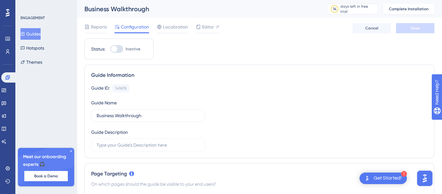
click at [421, 7] on span "Complete Installation" at bounding box center [409, 8] width 40 height 5
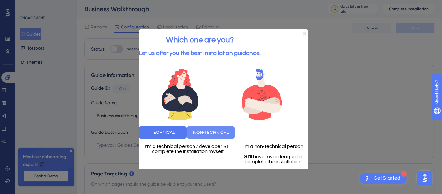
click at [234, 137] on button "NON-TECHNICAL" at bounding box center [210, 132] width 48 height 12
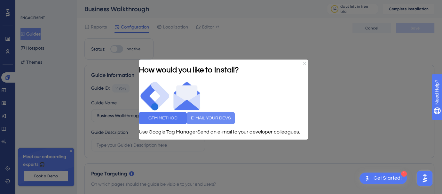
click at [234, 118] on button "E-MAIL YOUR DEVS" at bounding box center [210, 118] width 48 height 12
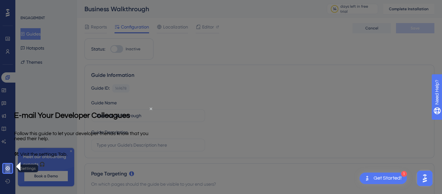
click at [5, 167] on icon at bounding box center [7, 168] width 5 height 5
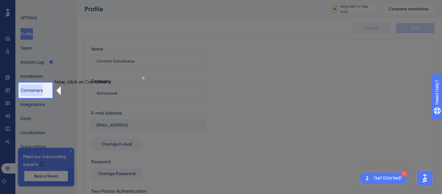
click at [36, 92] on button "Containers" at bounding box center [31, 90] width 22 height 12
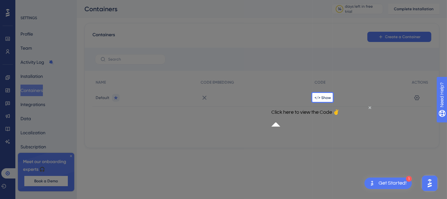
click at [322, 101] on div "</> Show" at bounding box center [359, 98] width 97 height 18
click at [318, 97] on span "</> Show" at bounding box center [322, 97] width 16 height 5
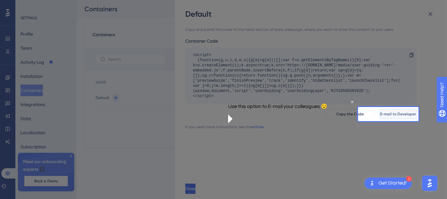
click at [388, 113] on span "E-mail to Developer" at bounding box center [398, 113] width 36 height 5
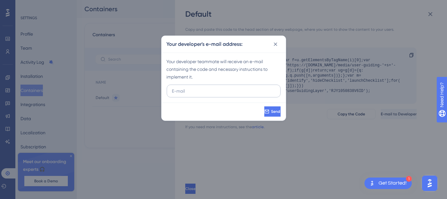
click at [217, 88] on input "text" at bounding box center [223, 90] width 103 height 7
type input "salah@dataqueue.ai"
click at [263, 110] on icon at bounding box center [265, 111] width 5 height 5
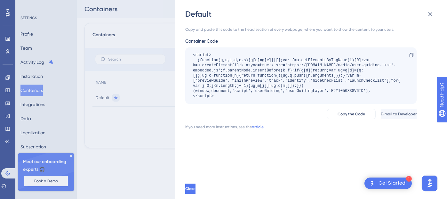
click at [410, 17] on div "Default" at bounding box center [311, 14] width 253 height 10
click at [432, 18] on icon at bounding box center [430, 14] width 8 height 8
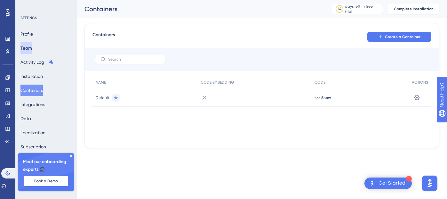
click at [32, 45] on button "Team" at bounding box center [26, 48] width 12 height 12
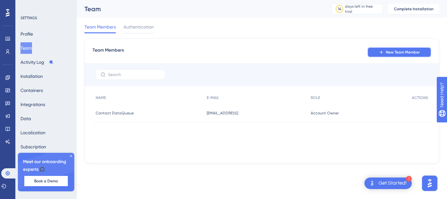
click at [417, 51] on span "New Team Member" at bounding box center [403, 52] width 34 height 5
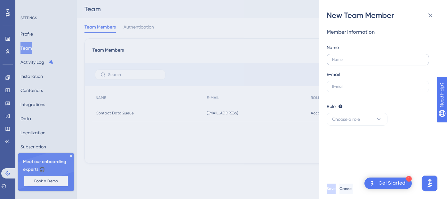
click at [362, 62] on label at bounding box center [377, 60] width 102 height 12
click at [362, 62] on input "text" at bounding box center [377, 59] width 91 height 4
type input "salah"
click at [353, 87] on input "text" at bounding box center [377, 86] width 91 height 4
type input "salah@dataqueue.ai"
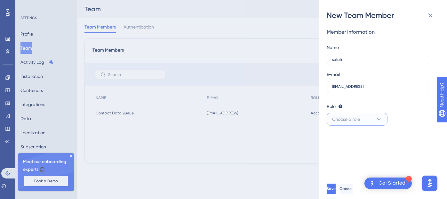
click at [355, 117] on span "Choose a role" at bounding box center [346, 119] width 28 height 8
click at [358, 137] on div "Admin Admin" at bounding box center [357, 138] width 42 height 13
click at [336, 187] on span "Save" at bounding box center [331, 188] width 9 height 5
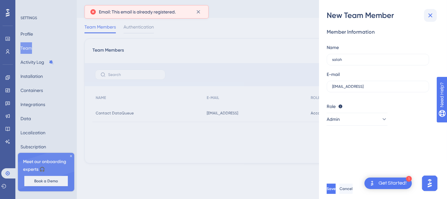
click at [431, 16] on icon at bounding box center [430, 15] width 4 height 4
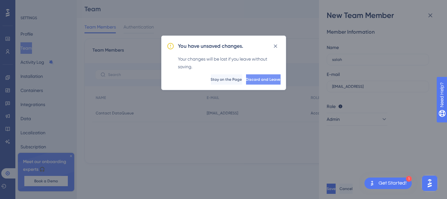
click at [272, 82] on button "Discard and Leave" at bounding box center [263, 79] width 35 height 10
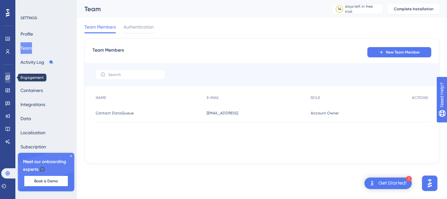
click at [7, 78] on icon at bounding box center [7, 77] width 4 height 4
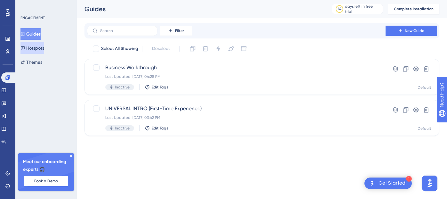
click at [44, 50] on button "Hotspots" at bounding box center [32, 48] width 24 height 12
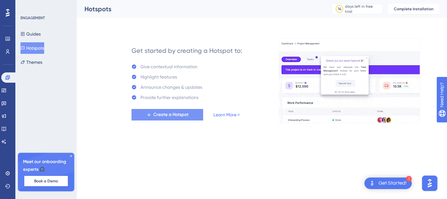
click at [193, 116] on button "Create a Hotspot" at bounding box center [167, 115] width 72 height 12
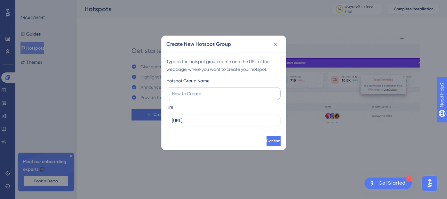
click at [220, 89] on label at bounding box center [224, 93] width 114 height 13
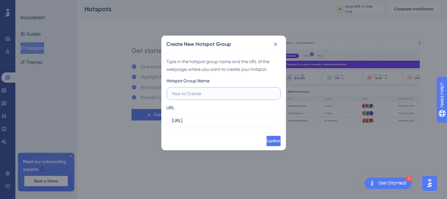
click at [220, 90] on input "text" at bounding box center [223, 93] width 103 height 7
type input "Meta"
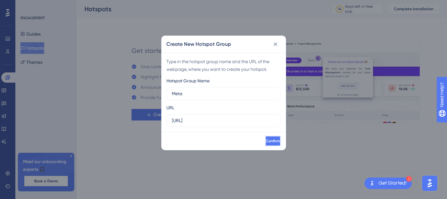
click at [266, 140] on span "Confirm" at bounding box center [273, 140] width 14 height 5
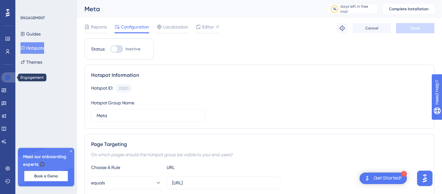
click at [6, 78] on icon at bounding box center [7, 77] width 4 height 4
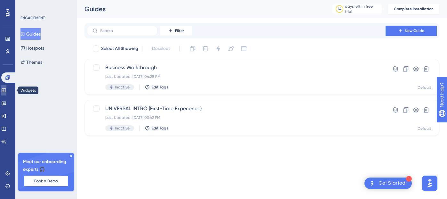
click at [6, 89] on icon at bounding box center [3, 90] width 5 height 5
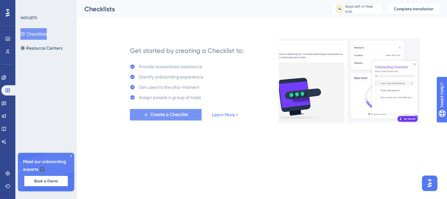
click at [185, 117] on span "Create a Checklist" at bounding box center [170, 115] width 38 height 8
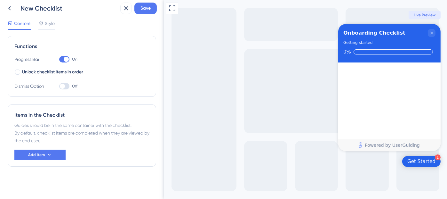
scroll to position [89, 0]
click at [44, 156] on button "Add Item" at bounding box center [39, 154] width 51 height 10
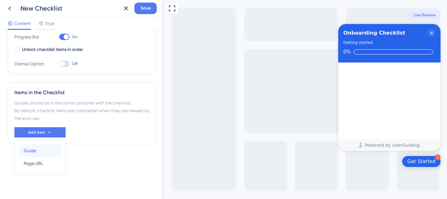
click at [42, 151] on div "Guide Guide" at bounding box center [40, 150] width 33 height 13
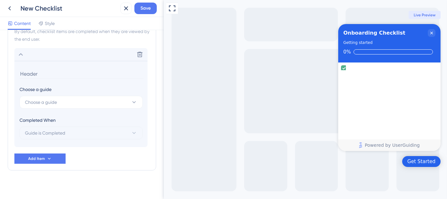
scroll to position [193, 0]
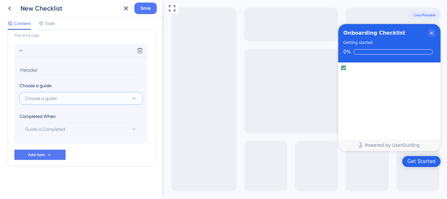
click at [73, 98] on button "Choose a guide" at bounding box center [80, 98] width 123 height 13
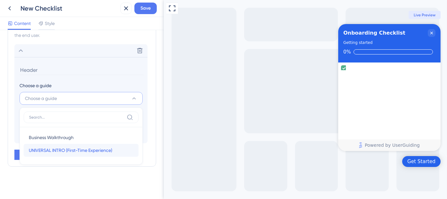
click at [86, 150] on span "UNIVERSAL INTRO (First-Time Experience)" at bounding box center [70, 150] width 83 height 8
type input "UNIVERSAL INTRO (First-Time Experience)"
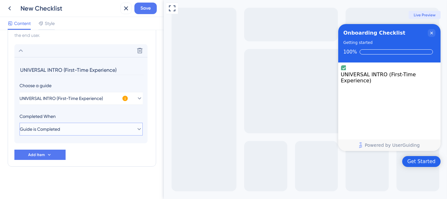
click at [94, 126] on button "Guide is Completed" at bounding box center [80, 128] width 123 height 13
click at [97, 128] on button "Guide is Completed" at bounding box center [80, 128] width 123 height 13
click at [136, 100] on icon at bounding box center [139, 98] width 6 height 6
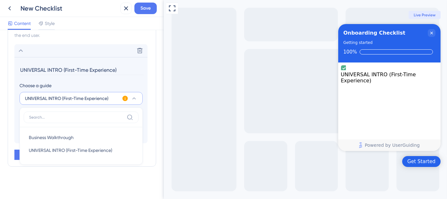
click at [136, 100] on icon at bounding box center [134, 98] width 6 height 6
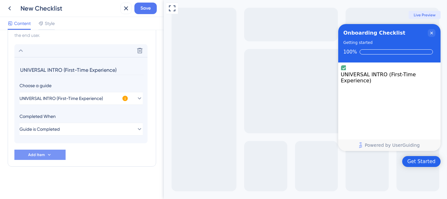
click at [44, 153] on button "Add Item" at bounding box center [39, 154] width 51 height 10
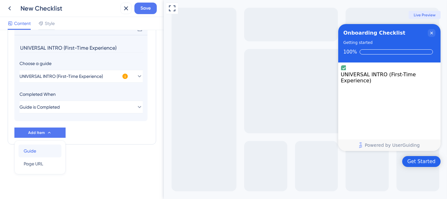
click at [42, 148] on div "Guide Guide" at bounding box center [40, 150] width 33 height 13
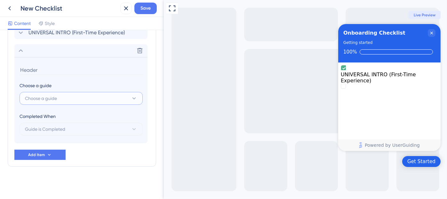
click at [79, 102] on button "Choose a guide" at bounding box center [80, 98] width 123 height 13
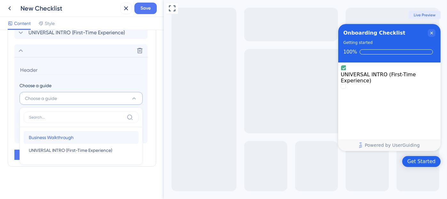
click at [78, 136] on div "Business Walkthrough Business Walkthrough" at bounding box center [81, 137] width 105 height 13
type input "Business Walkthrough"
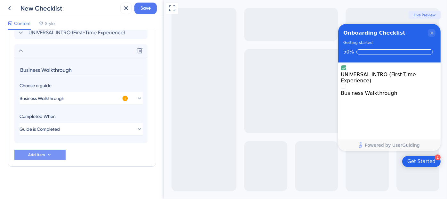
click at [49, 154] on icon at bounding box center [49, 154] width 3 height 2
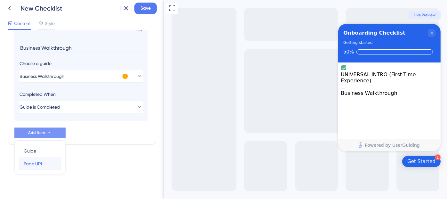
click at [46, 161] on div "Page URL Page URL" at bounding box center [40, 163] width 33 height 13
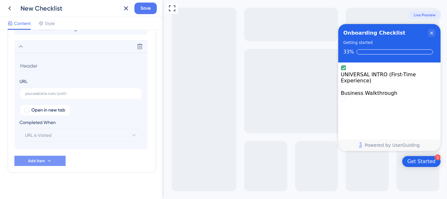
scroll to position [239, 0]
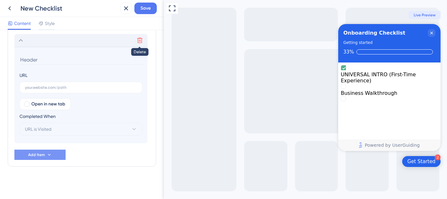
click at [139, 40] on icon at bounding box center [139, 40] width 6 height 6
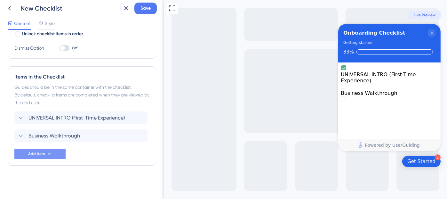
scroll to position [126, 0]
click at [150, 5] on span "Save" at bounding box center [145, 8] width 10 height 8
click at [43, 154] on span "Add Item" at bounding box center [36, 154] width 17 height 5
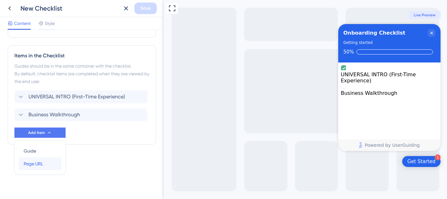
click at [52, 161] on div "Page URL Page URL" at bounding box center [40, 163] width 33 height 13
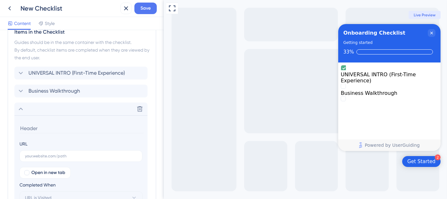
scroll to position [239, 0]
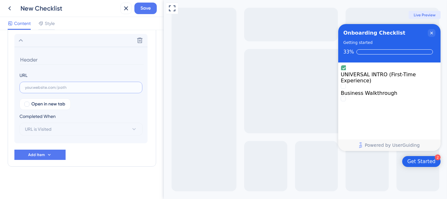
click at [71, 87] on input "text" at bounding box center [81, 87] width 112 height 4
paste input "https://dataqueue.gitbook.io/voicehub-docs/docs/connect-your-meta-business-acco…"
type input "https://dataqueue.gitbook.io/voicehub-docs/docs/connect-your-meta-business-acco…"
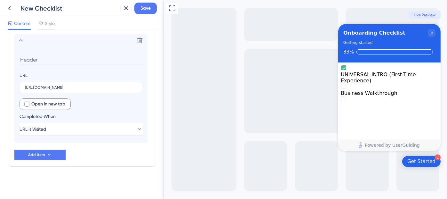
click at [43, 103] on span "Open in new tab" at bounding box center [48, 104] width 34 height 8
checkbox input "true"
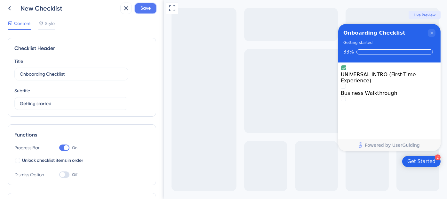
click at [150, 5] on span "Save" at bounding box center [145, 8] width 10 height 8
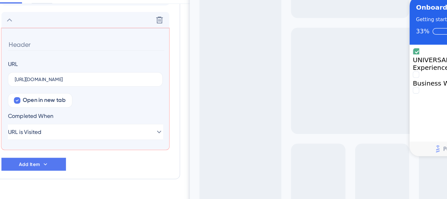
scroll to position [237, 0]
click at [75, 130] on button "URL is Visited" at bounding box center [80, 131] width 123 height 13
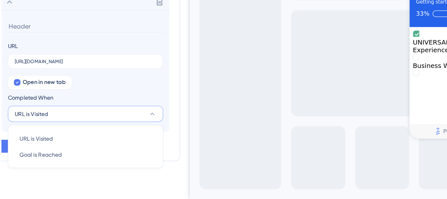
scroll to position [239, 0]
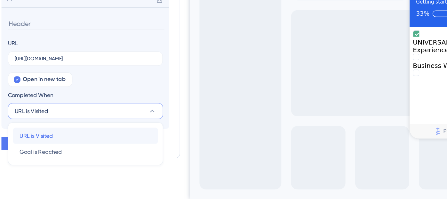
click at [72, 149] on div "URL is Visited URL is Visited" at bounding box center [81, 148] width 105 height 13
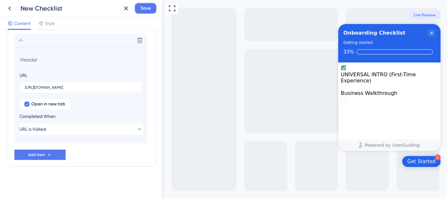
click at [143, 8] on span "Save" at bounding box center [145, 8] width 10 height 8
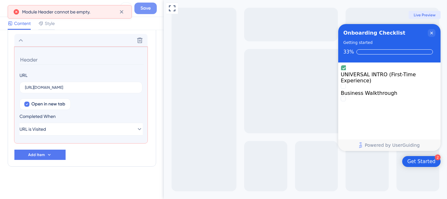
scroll to position [219, 0]
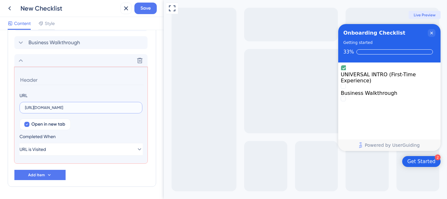
click at [81, 109] on input "https://dataqueue.gitbook.io/voicehub-docs/docs/connect-your-meta-business-acco…" at bounding box center [81, 107] width 112 height 4
paste input "https://dataqueue.gitbook.io/voicehub-docs/docs/connect-your-meta-business-acco…"
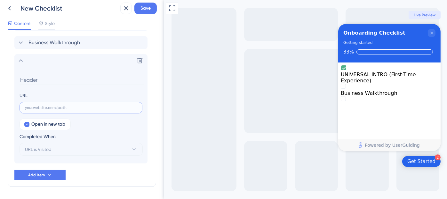
type input "https://dataqueue.gitbook.io/voicehub-docs/docs/connect-your-meta-business-acco…"
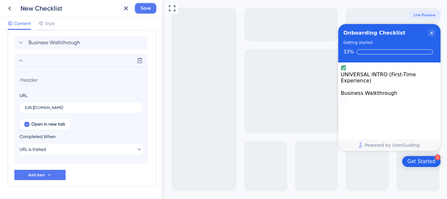
scroll to position [0, 0]
click at [148, 12] on button "Save" at bounding box center [145, 9] width 22 height 12
click at [107, 109] on label "https://dataqueue.gitbook.io/voicehub-docs/docs/connect-your-meta-business-acco…" at bounding box center [80, 108] width 123 height 12
click at [107, 109] on input "https://dataqueue.gitbook.io/voicehub-docs/docs/connect-your-meta-business-acco…" at bounding box center [81, 107] width 112 height 4
click at [107, 109] on label "https://dataqueue.gitbook.io/voicehub-docs/docs/connect-your-meta-business-acco…" at bounding box center [80, 108] width 123 height 12
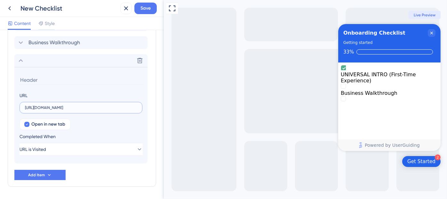
click at [107, 109] on input "https://dataqueue.gitbook.io/voicehub-docs/docs/connect-your-meta-business-acco…" at bounding box center [81, 107] width 112 height 4
click at [107, 109] on label "https://dataqueue.gitbook.io/voicehub-docs/docs/connect-your-meta-business-acco…" at bounding box center [80, 108] width 123 height 12
click at [107, 109] on input "https://dataqueue.gitbook.io/voicehub-docs/docs/connect-your-meta-business-acco…" at bounding box center [81, 107] width 112 height 4
click at [115, 120] on div "Open in new tab Completed When URL is Visited" at bounding box center [80, 136] width 123 height 37
click at [60, 122] on span "Open in new tab" at bounding box center [48, 124] width 34 height 8
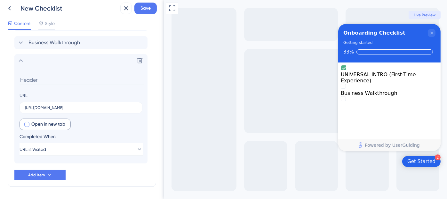
click at [60, 122] on span "Open in new tab" at bounding box center [48, 124] width 34 height 8
checkbox input "true"
click at [144, 7] on span "Save" at bounding box center [145, 8] width 10 height 8
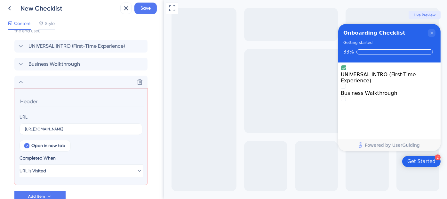
scroll to position [199, 0]
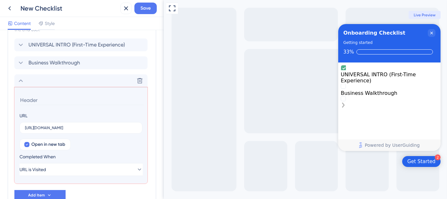
click at [364, 101] on div "undefined is incomplete." at bounding box center [388, 102] width 97 height 13
click at [345, 102] on icon "undefined is incomplete." at bounding box center [342, 104] width 5 height 5
click at [52, 98] on input at bounding box center [81, 100] width 124 height 10
type input "M"
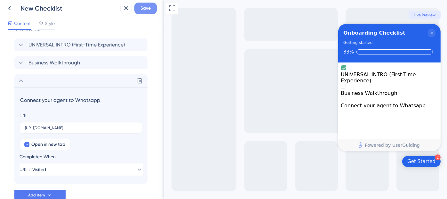
type input "Connect your agent to Whatsapp"
click at [143, 11] on span "Save" at bounding box center [145, 8] width 10 height 8
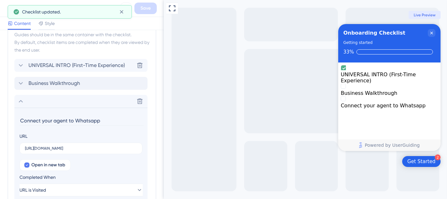
scroll to position [179, 0]
click at [92, 82] on div "Business Walkthrough Delete" at bounding box center [80, 83] width 133 height 13
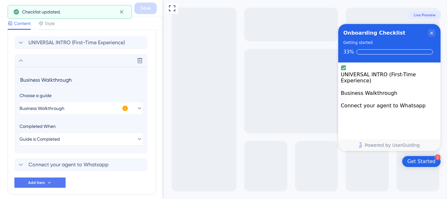
scroll to position [225, 0]
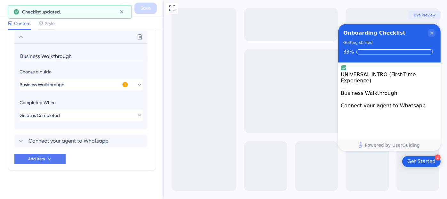
click at [64, 58] on input "Business Walkthrough" at bounding box center [81, 56] width 124 height 10
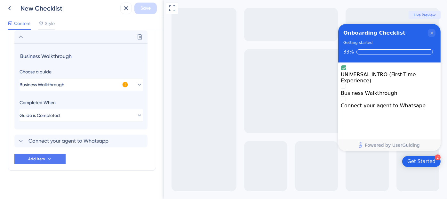
click at [64, 58] on input "Business Walkthrough" at bounding box center [81, 56] width 124 height 10
type input "Create your first AI Agent"
click at [148, 10] on span "Save" at bounding box center [145, 8] width 10 height 8
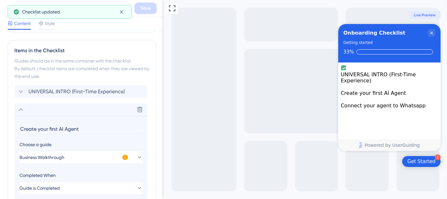
scroll to position [152, 0]
click at [102, 89] on span "UNIVERSAL INTRO (First-Time Experience)" at bounding box center [76, 92] width 96 height 8
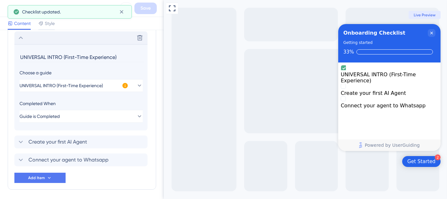
scroll to position [207, 0]
click at [91, 58] on input "UNIVERSAL INTRO (First-Time Experience)" at bounding box center [81, 56] width 124 height 10
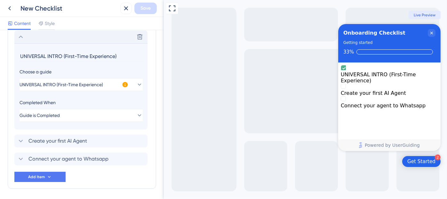
click at [91, 58] on input "UNIVERSAL INTRO (First-Time Experience)" at bounding box center [81, 56] width 124 height 10
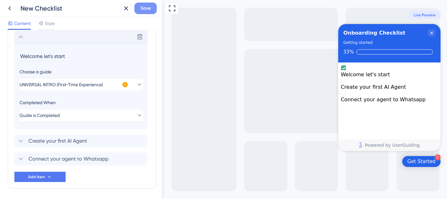
type input "Welcome let's start"
click at [148, 6] on span "Save" at bounding box center [145, 8] width 10 height 8
click at [41, 177] on span "Add Item" at bounding box center [36, 176] width 17 height 5
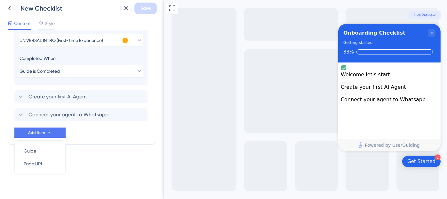
click at [79, 137] on div "Items in the Checklist Guides should be in the same container with the checklis…" at bounding box center [82, 42] width 148 height 203
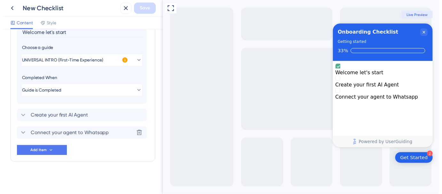
scroll to position [229, 0]
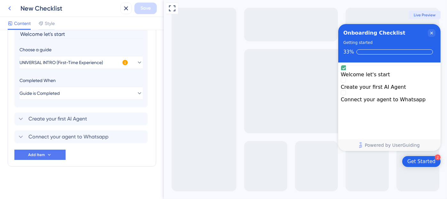
click at [11, 7] on icon at bounding box center [10, 8] width 8 height 8
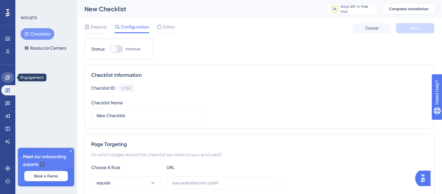
click at [3, 80] on link at bounding box center [7, 77] width 13 height 10
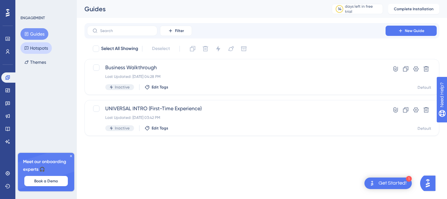
click at [40, 48] on button "Hotspots" at bounding box center [35, 48] width 31 height 12
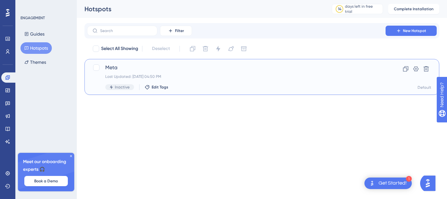
click at [172, 76] on div "Last Updated: Aug 10 2025, 04:50 PM" at bounding box center [236, 76] width 262 height 5
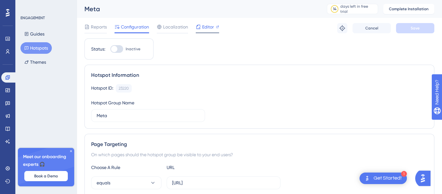
click at [209, 25] on span "Editor" at bounding box center [208, 27] width 12 height 8
click at [32, 35] on button "Guides" at bounding box center [34, 34] width 28 height 12
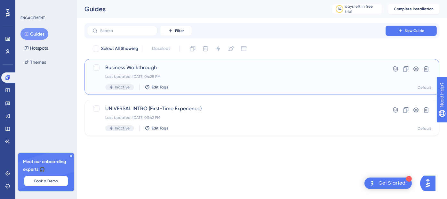
click at [145, 69] on span "Business Walkthrough" at bounding box center [236, 68] width 262 height 8
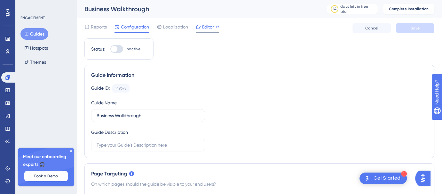
click at [207, 27] on span "Editor" at bounding box center [208, 27] width 12 height 8
click at [40, 52] on button "Hotspots" at bounding box center [35, 48] width 31 height 12
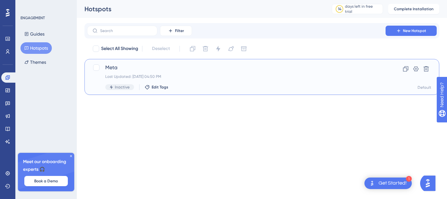
click at [164, 74] on div "Last Updated: Aug 10 2025, 04:50 PM" at bounding box center [236, 76] width 262 height 5
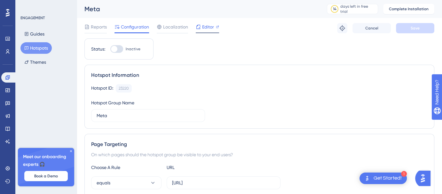
click at [203, 28] on span "Editor" at bounding box center [208, 27] width 12 height 8
click at [8, 90] on icon at bounding box center [7, 90] width 4 height 4
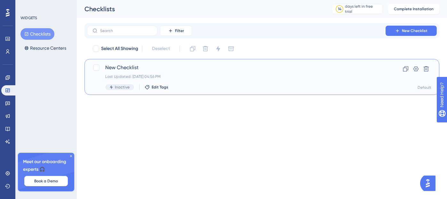
click at [115, 68] on span "New Checklist" at bounding box center [236, 68] width 262 height 8
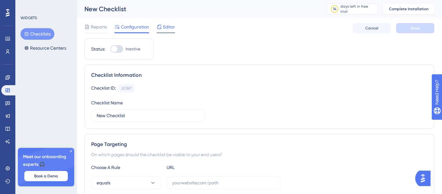
click at [165, 28] on span "Editor" at bounding box center [169, 27] width 12 height 8
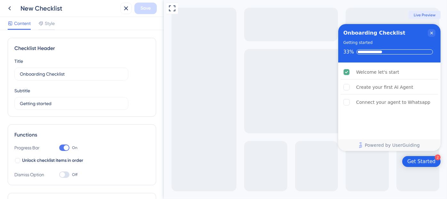
click at [425, 163] on div "Get Started" at bounding box center [421, 161] width 28 height 6
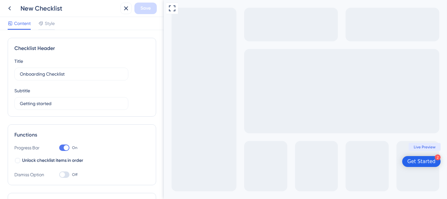
click at [425, 163] on div "Get Started" at bounding box center [421, 161] width 28 height 6
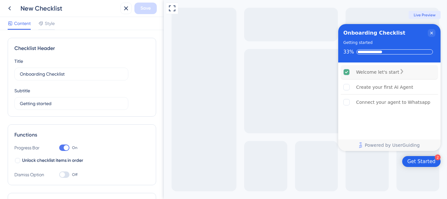
click at [389, 71] on div "Welcome let's start" at bounding box center [376, 72] width 43 height 8
click at [404, 74] on div "Welcome let's start is complete." at bounding box center [401, 72] width 5 height 6
click at [404, 70] on icon "Welcome let's start is complete." at bounding box center [401, 71] width 5 height 5
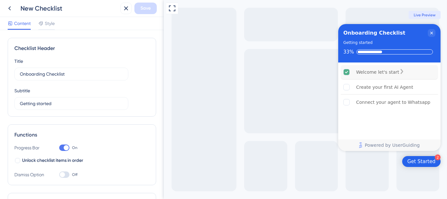
click at [404, 70] on icon "Welcome let's start is complete." at bounding box center [401, 71] width 5 height 5
click at [417, 87] on icon "Create your first AI Agent is incomplete." at bounding box center [414, 86] width 5 height 5
click at [11, 7] on icon at bounding box center [10, 8] width 8 height 8
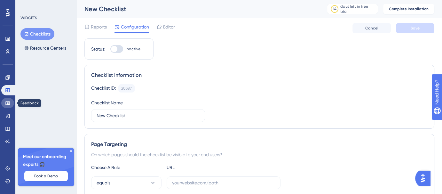
click at [8, 104] on icon at bounding box center [7, 103] width 4 height 4
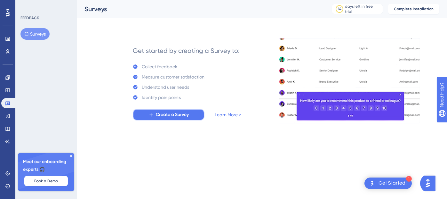
click at [163, 116] on span "Create a Survey" at bounding box center [172, 115] width 33 height 8
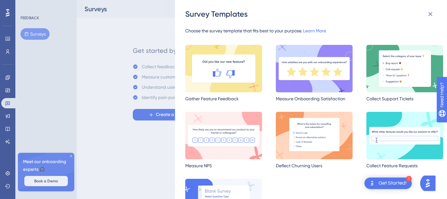
click at [292, 72] on img at bounding box center [314, 68] width 77 height 47
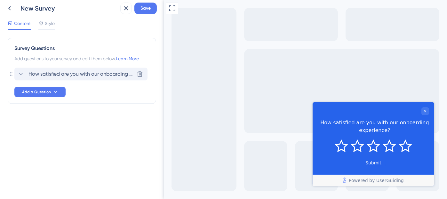
click at [102, 75] on span "How satisfied are you with our onboarding experience?" at bounding box center [80, 74] width 105 height 8
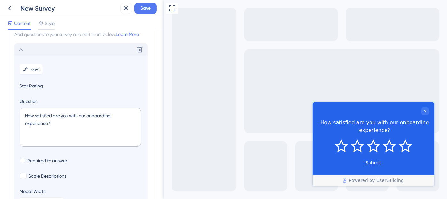
scroll to position [23, 0]
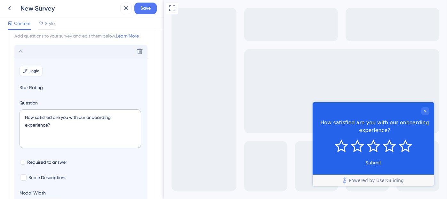
click at [34, 71] on span "Logic" at bounding box center [35, 70] width 10 height 5
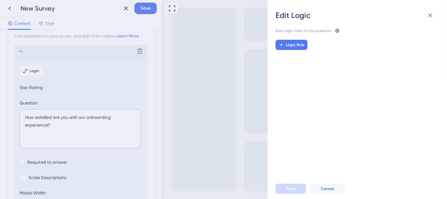
click at [336, 31] on icon at bounding box center [337, 30] width 4 height 4
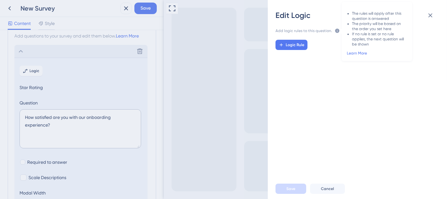
click at [72, 57] on div "Edit Logic Add logic rules to this question. The rules will apply after this qu…" at bounding box center [223, 99] width 447 height 199
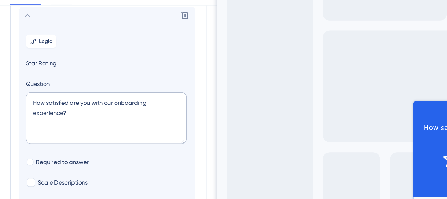
scroll to position [36, 0]
drag, startPoint x: 80, startPoint y: 103, endPoint x: 47, endPoint y: 112, distance: 34.4
click at [47, 112] on textarea "How satisfied are you with our onboarding experience?" at bounding box center [79, 115] width 121 height 39
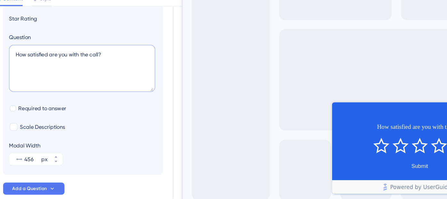
scroll to position [70, 0]
type textarea "How satisfied are you with the call?"
click at [26, 131] on div at bounding box center [23, 130] width 6 height 6
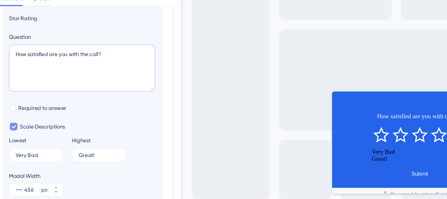
click at [26, 131] on div at bounding box center [23, 130] width 6 height 6
checkbox input "false"
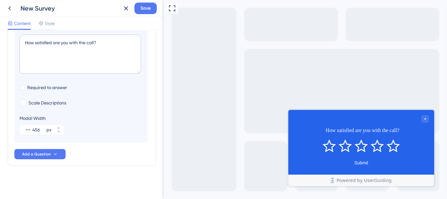
scroll to position [0, 0]
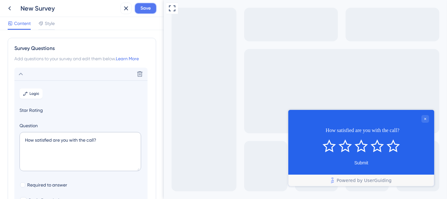
click at [140, 9] on button "Save" at bounding box center [145, 9] width 22 height 12
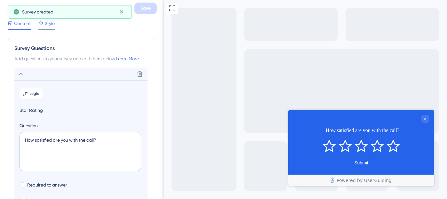
click at [54, 26] on span "Style" at bounding box center [50, 23] width 10 height 8
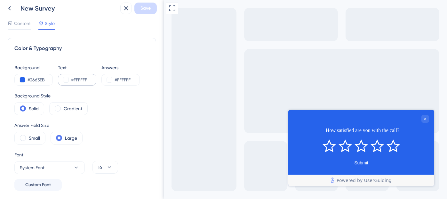
click at [75, 83] on div "#FFFFFF" at bounding box center [77, 80] width 38 height 12
click at [64, 80] on button at bounding box center [65, 79] width 5 height 5
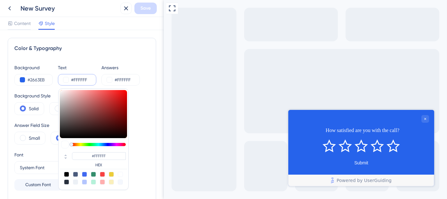
click at [64, 80] on button at bounding box center [65, 79] width 5 height 5
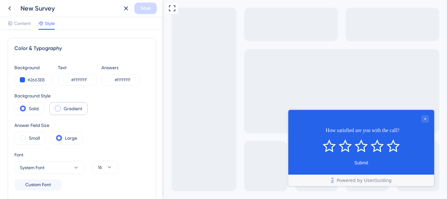
click at [59, 109] on span at bounding box center [58, 108] width 6 height 6
click at [63, 106] on input "radio" at bounding box center [63, 106] width 0 height 0
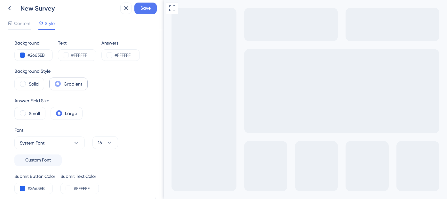
scroll to position [26, 0]
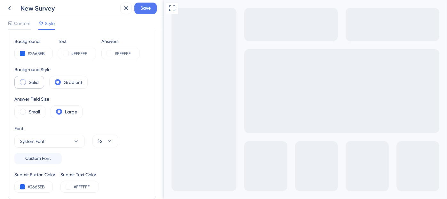
click at [32, 83] on label "Solid" at bounding box center [34, 82] width 10 height 8
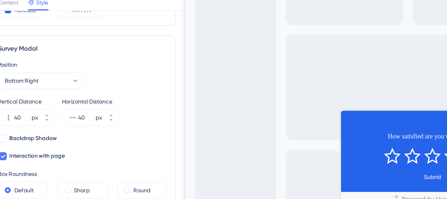
scroll to position [183, 0]
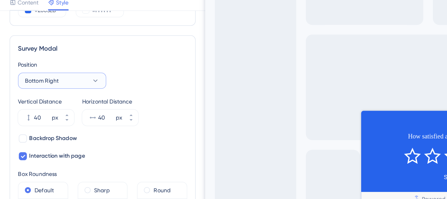
click at [50, 83] on button "Bottom Right" at bounding box center [49, 85] width 70 height 13
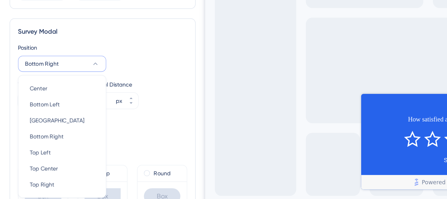
scroll to position [211, 0]
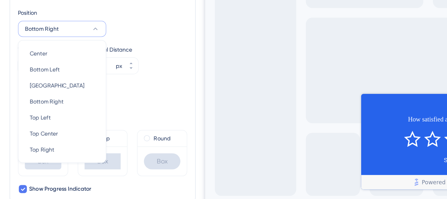
click at [123, 62] on div "Position Bottom Right Center Center Bottom Left Bottom Left Bottom Center Botto…" at bounding box center [81, 52] width 135 height 23
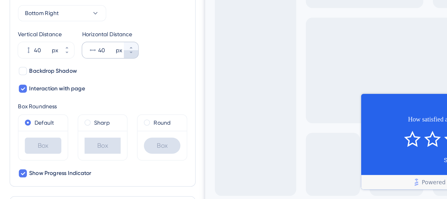
scroll to position [224, 0]
click at [38, 92] on span "Backdrop Shadow" at bounding box center [42, 91] width 38 height 8
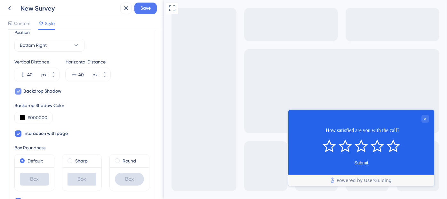
click at [46, 91] on span "Backdrop Shadow" at bounding box center [42, 91] width 38 height 8
checkbox input "false"
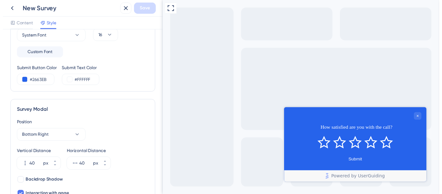
scroll to position [121, 0]
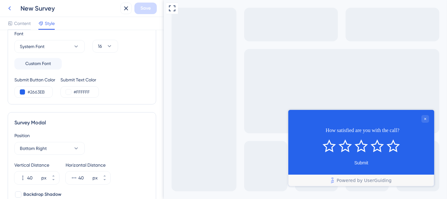
click at [13, 5] on icon at bounding box center [10, 8] width 8 height 8
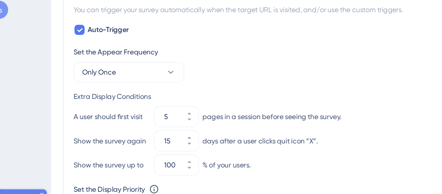
scroll to position [260, 0]
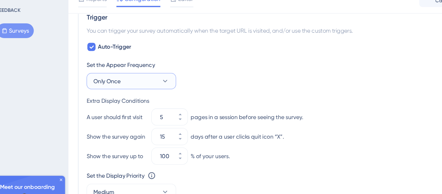
click at [135, 72] on button "Only Once" at bounding box center [126, 73] width 70 height 13
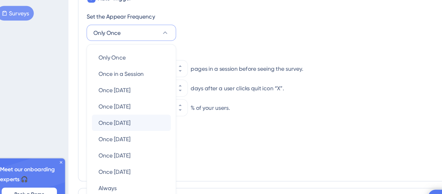
scroll to position [284, 0]
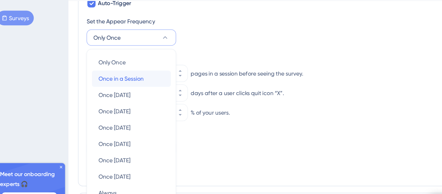
click at [131, 82] on span "Once in a Session" at bounding box center [117, 82] width 35 height 8
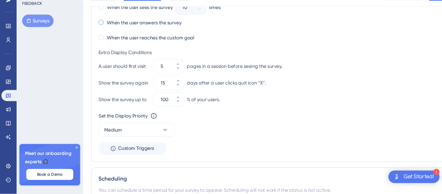
scroll to position [357, 0]
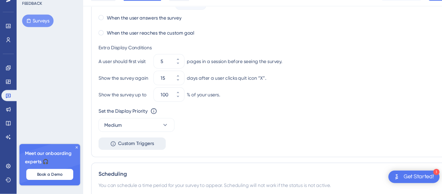
click at [132, 147] on span "Custom Triggers" at bounding box center [125, 148] width 33 height 8
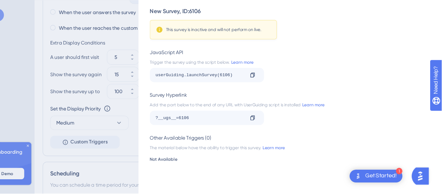
scroll to position [356, 0]
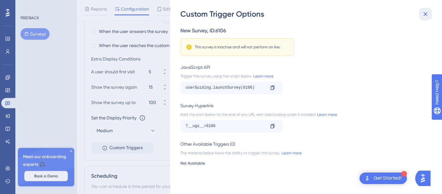
click at [428, 18] on icon at bounding box center [425, 14] width 8 height 8
